Goal: Book appointment/travel/reservation

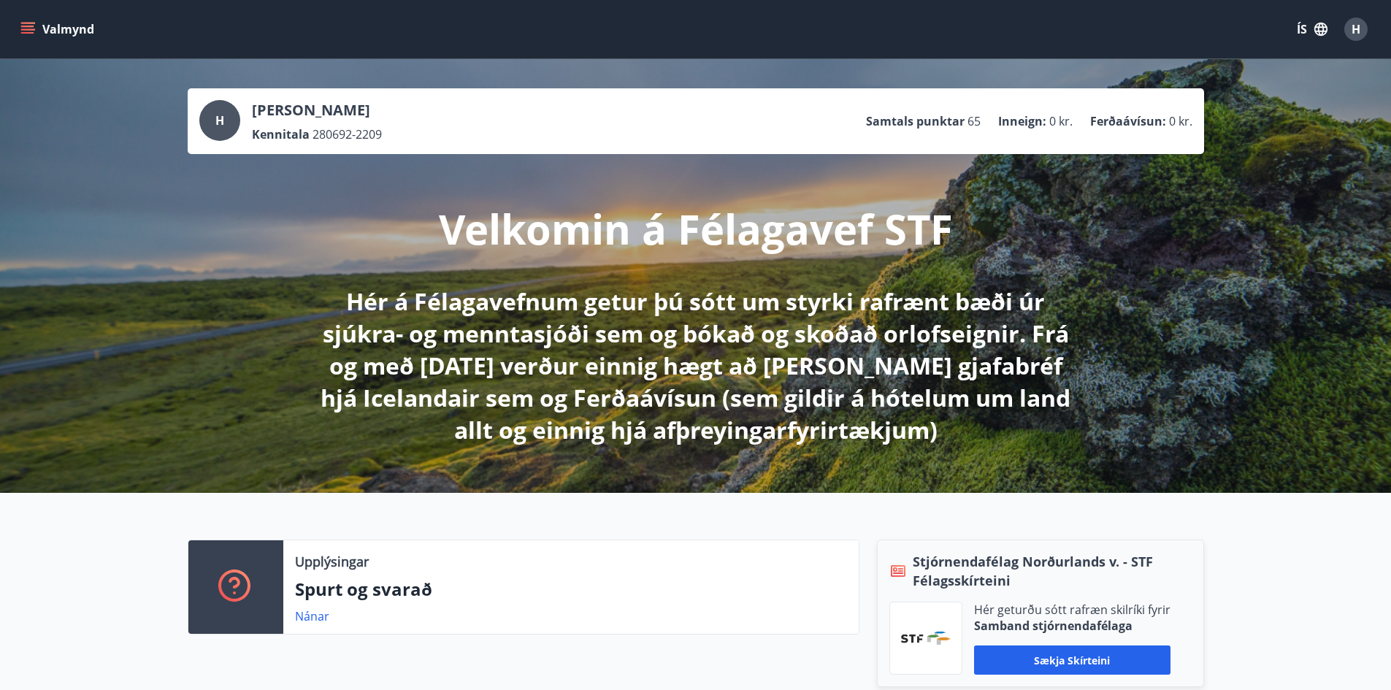
click at [70, 35] on button "Valmynd" at bounding box center [59, 29] width 82 height 26
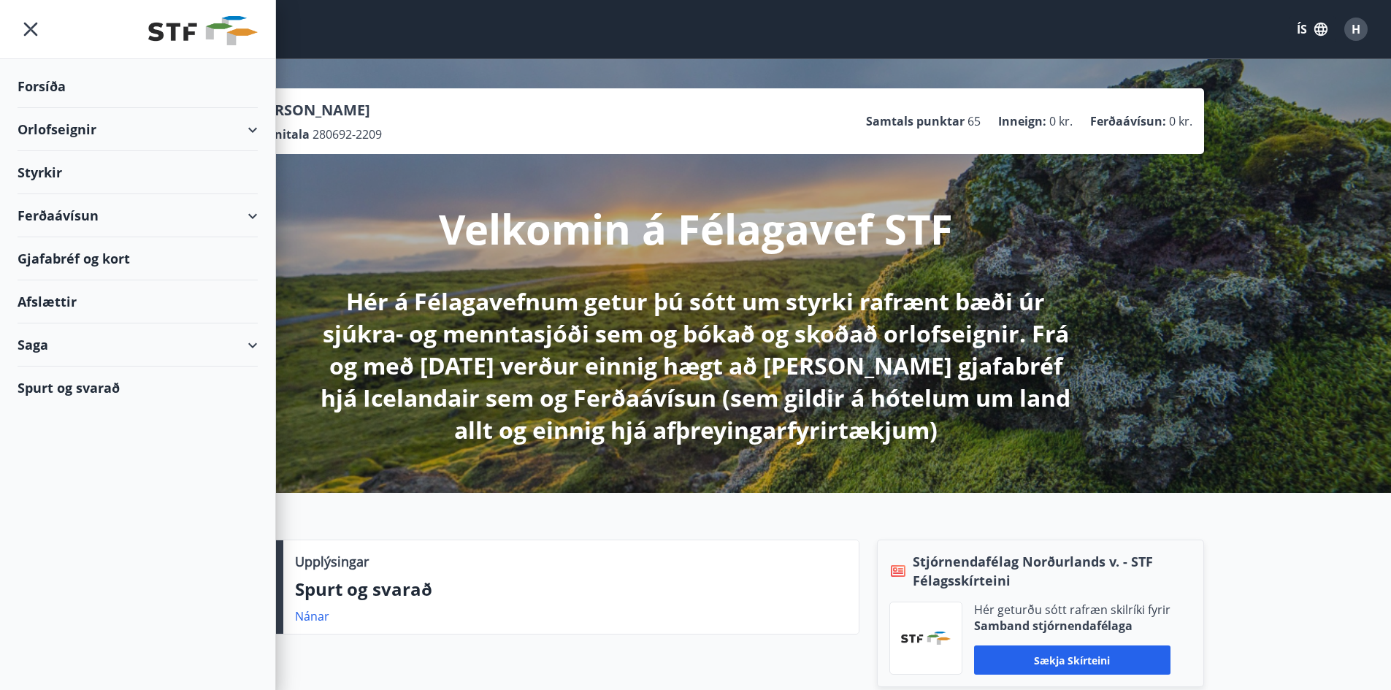
click at [86, 128] on div "Orlofseignir" at bounding box center [138, 129] width 240 height 43
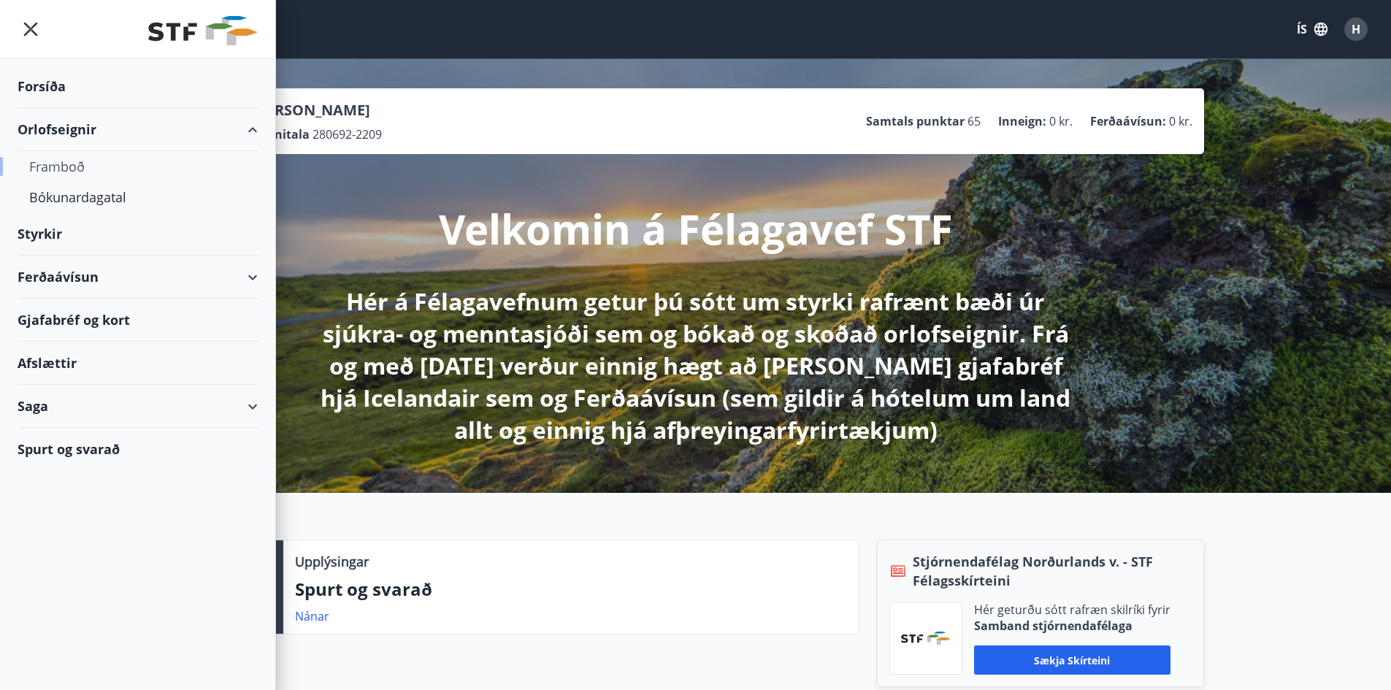
click at [69, 168] on div "Framboð" at bounding box center [137, 166] width 217 height 31
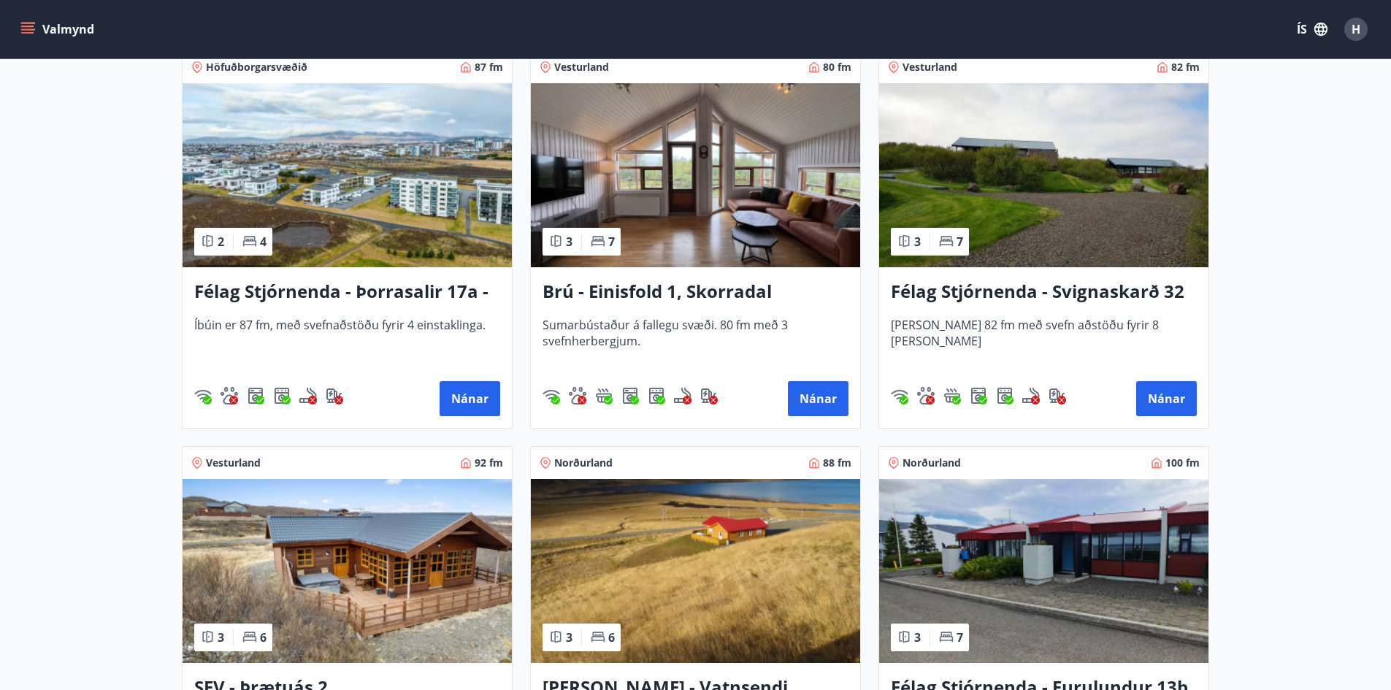
scroll to position [2482, 0]
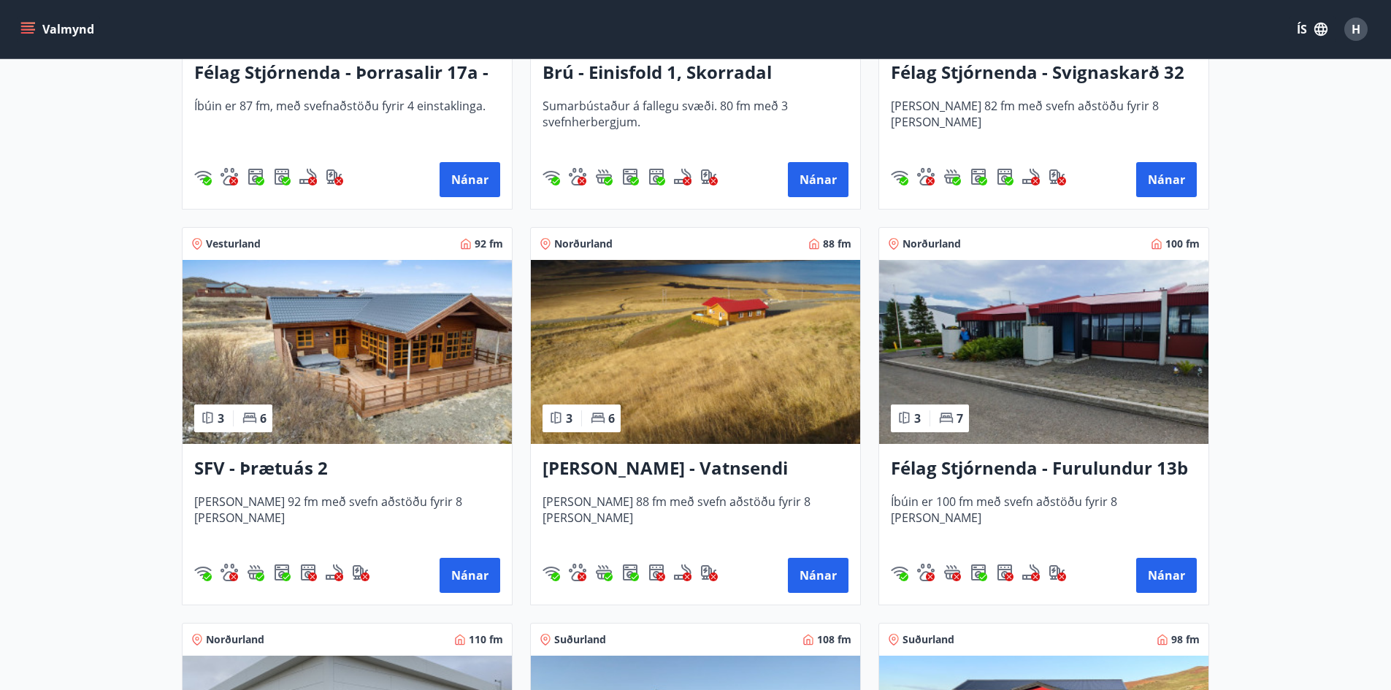
click at [433, 365] on img at bounding box center [347, 352] width 329 height 184
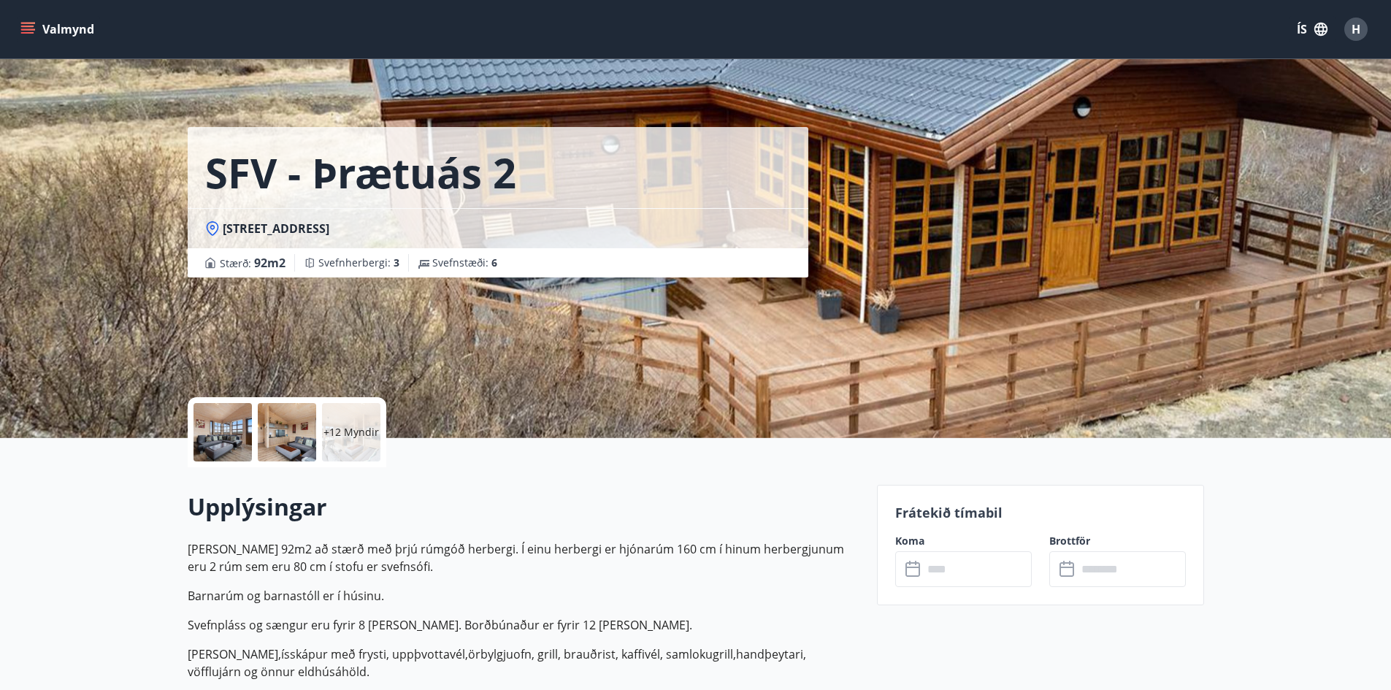
click at [935, 555] on input "text" at bounding box center [977, 569] width 109 height 36
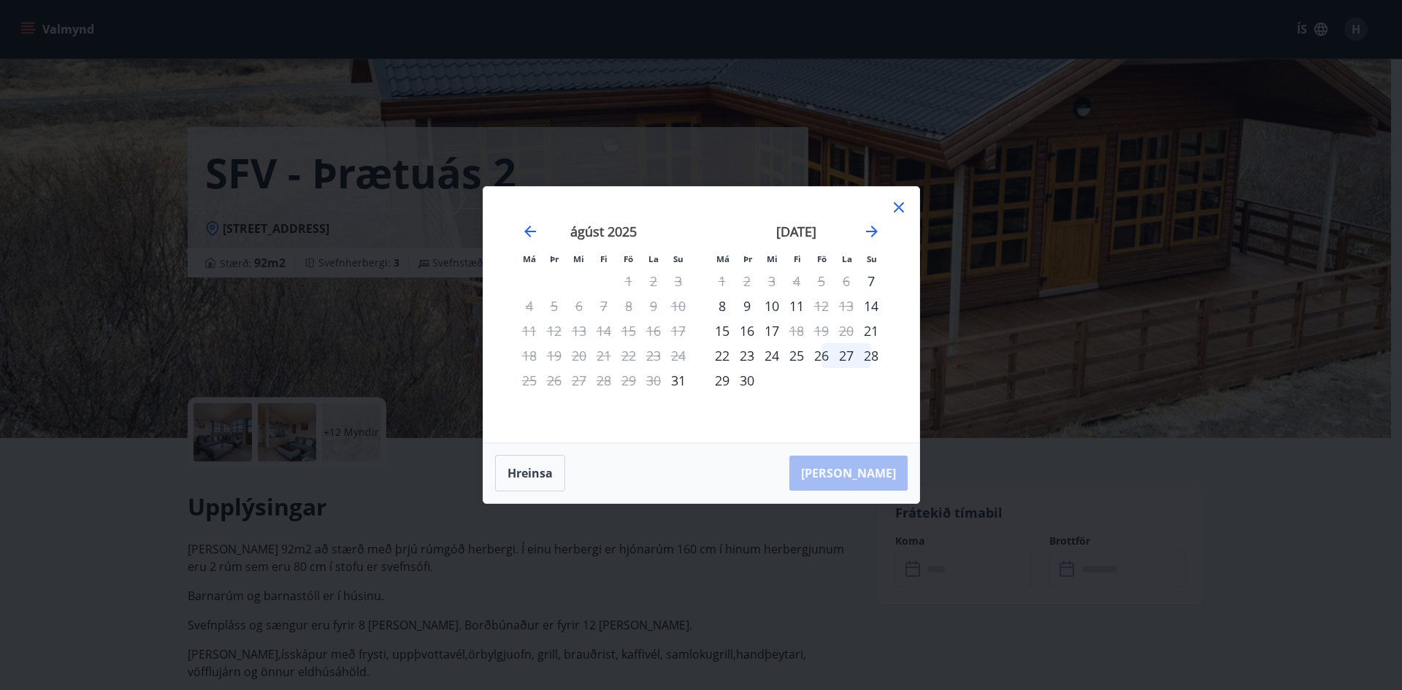
click at [829, 355] on div "26" at bounding box center [821, 355] width 25 height 25
click at [871, 360] on div "28" at bounding box center [870, 355] width 25 height 25
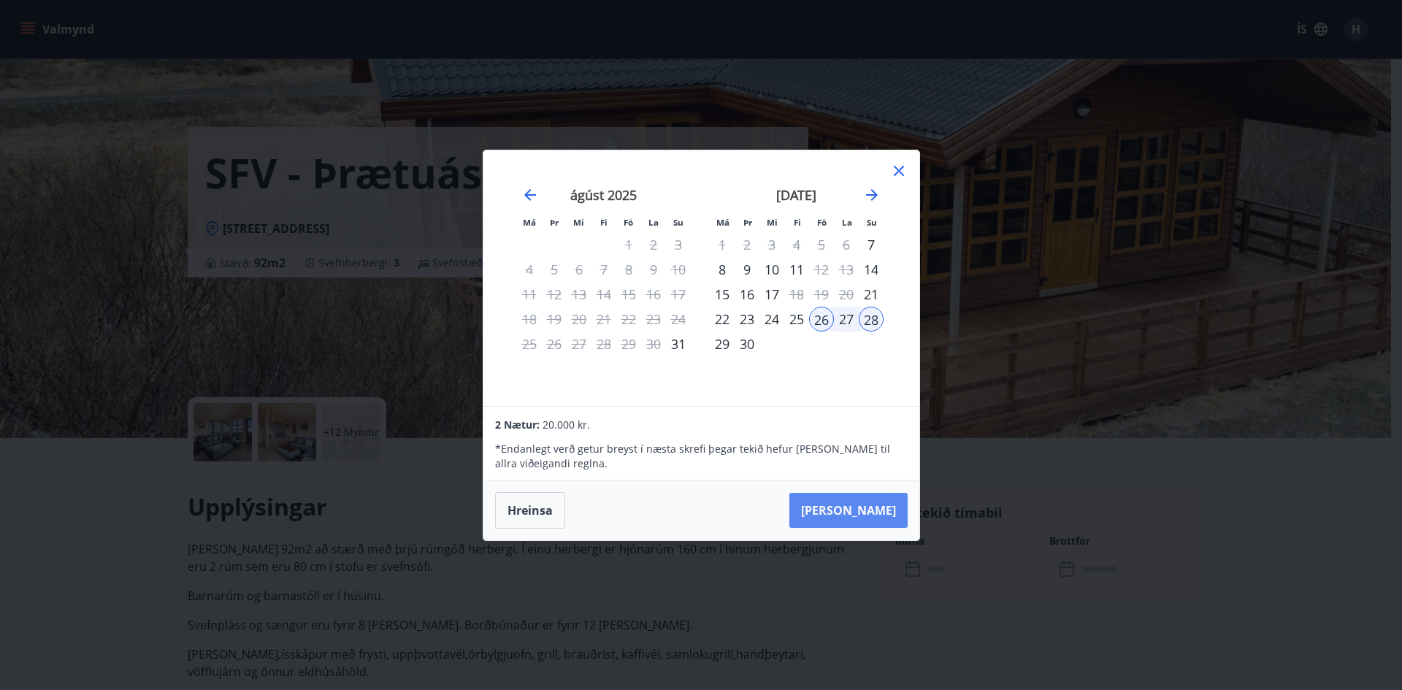
click at [875, 504] on button "[PERSON_NAME]" at bounding box center [848, 510] width 118 height 35
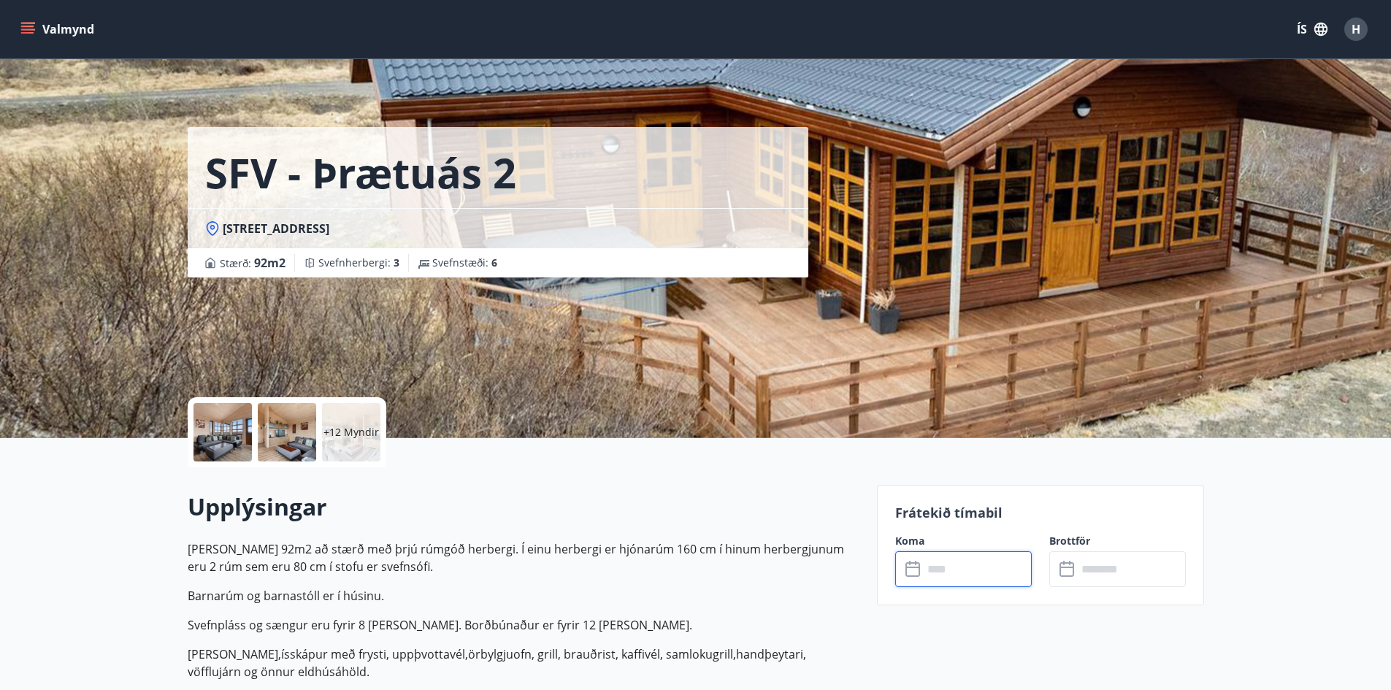
type input "******"
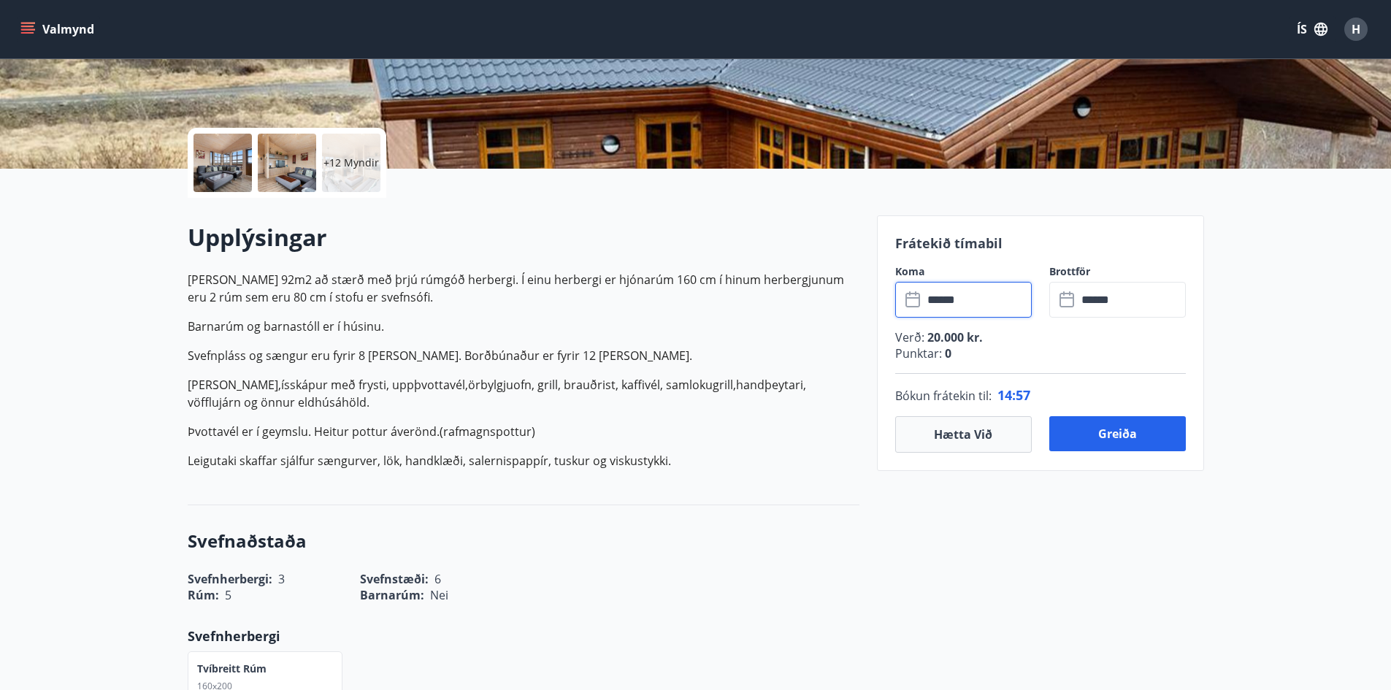
scroll to position [292, 0]
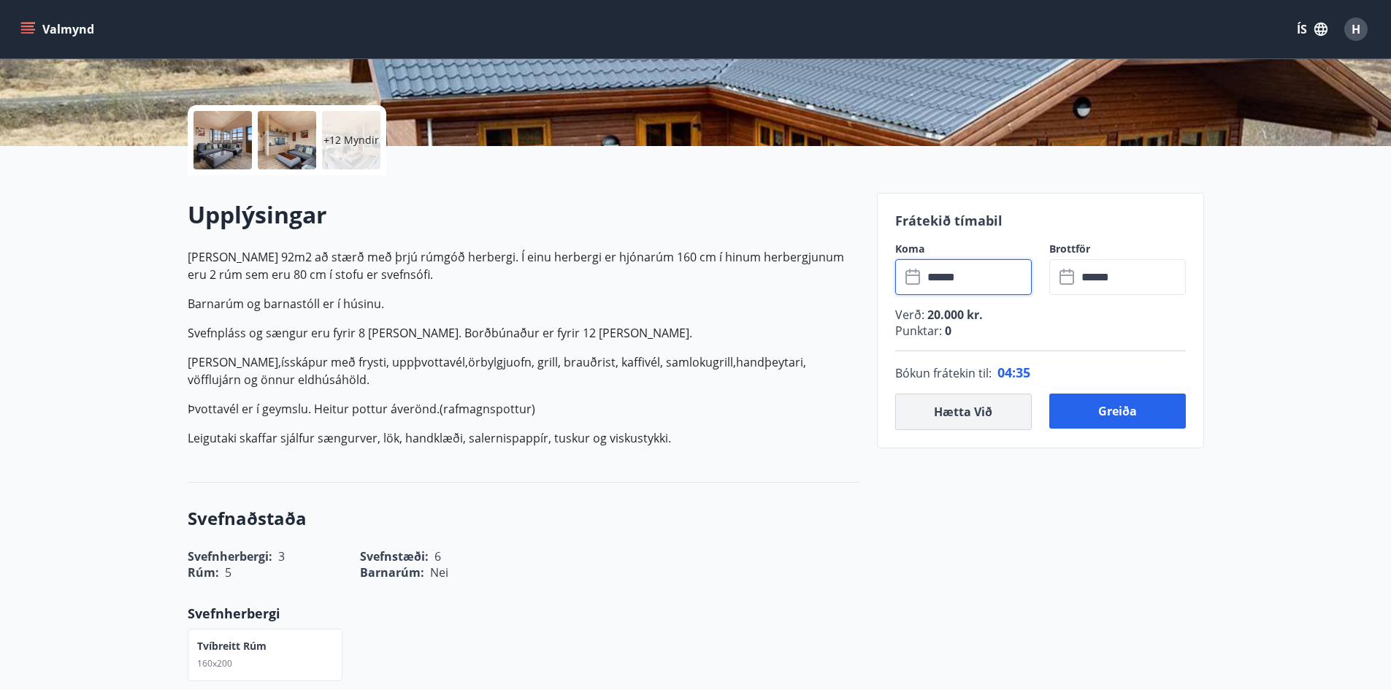
click at [964, 415] on button "Hætta við" at bounding box center [963, 411] width 137 height 37
